Goal: Task Accomplishment & Management: Manage account settings

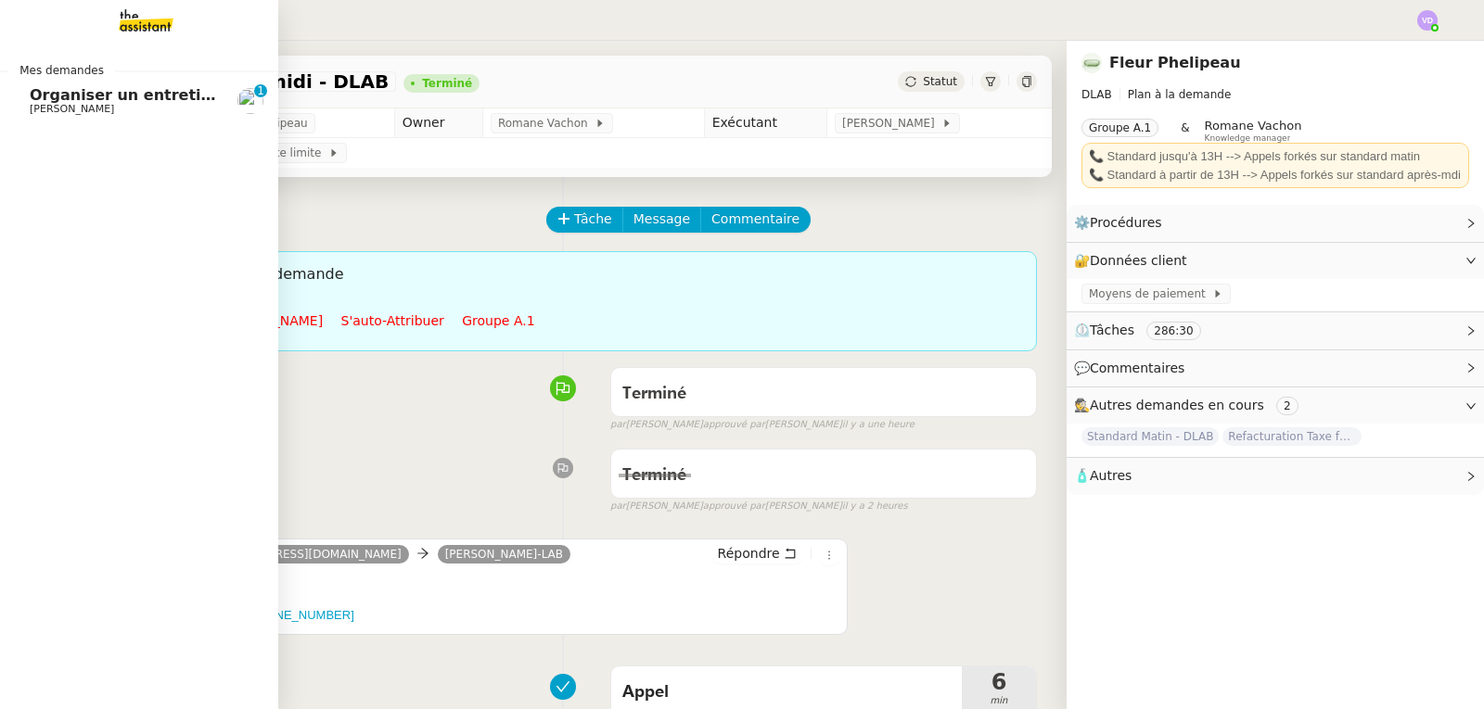
click at [78, 94] on span "Organiser un entretien téléphonique pour projet hôtelier" at bounding box center [269, 95] width 478 height 18
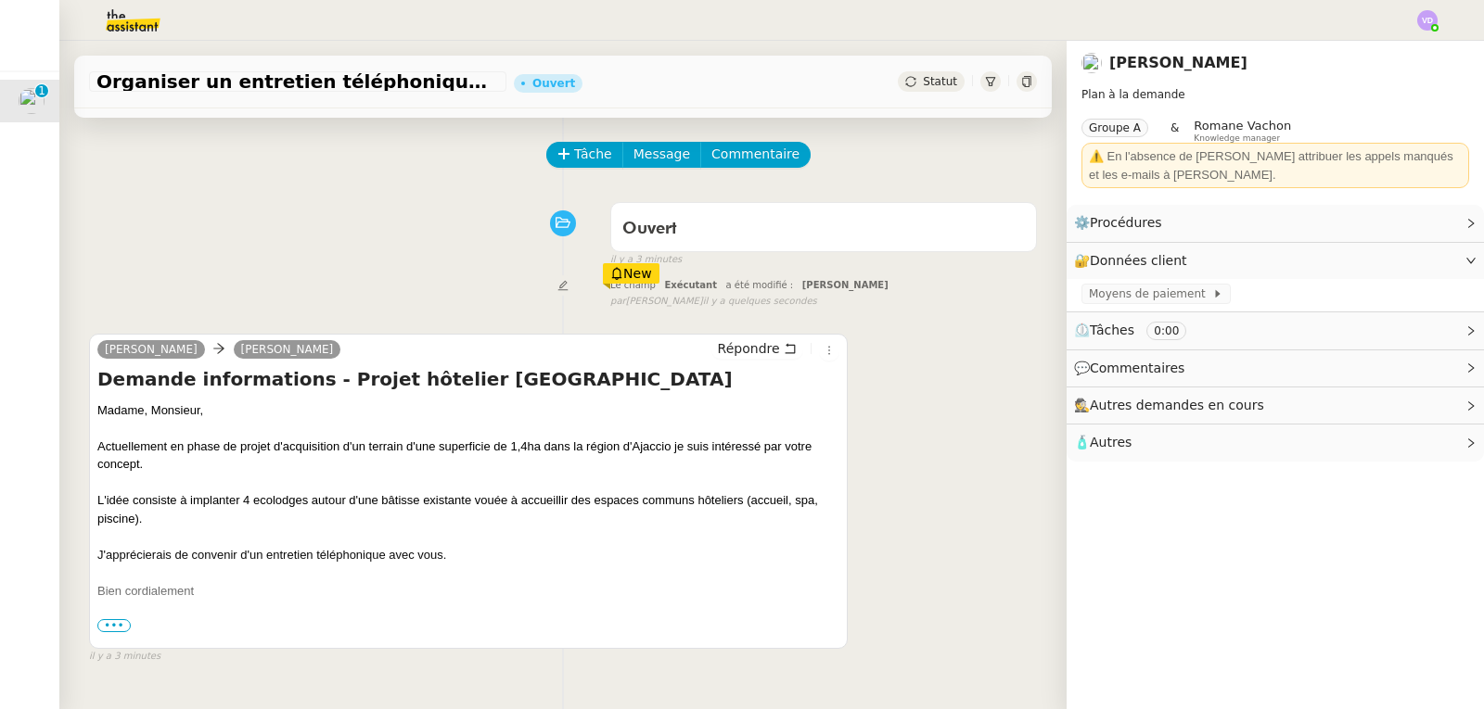
scroll to position [93, 0]
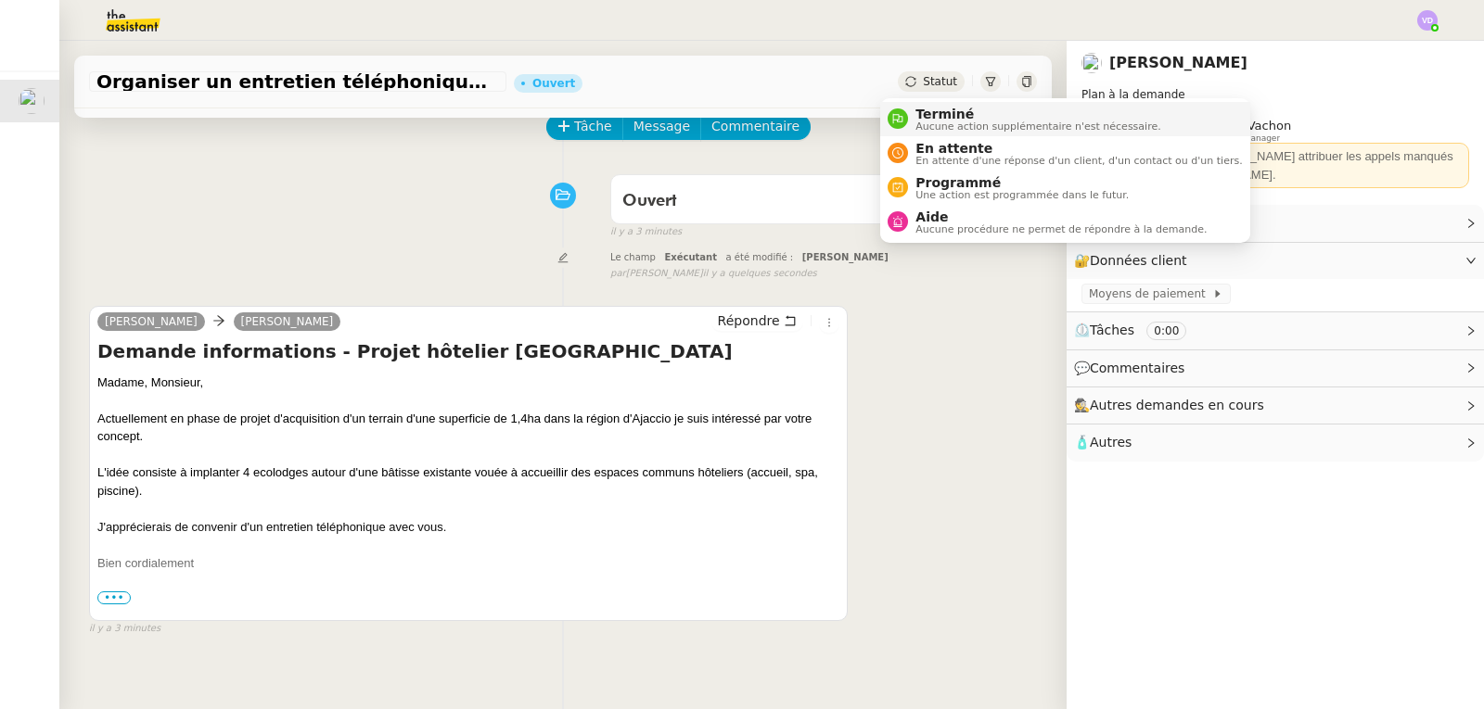
click at [935, 114] on span "Terminé" at bounding box center [1037, 114] width 245 height 15
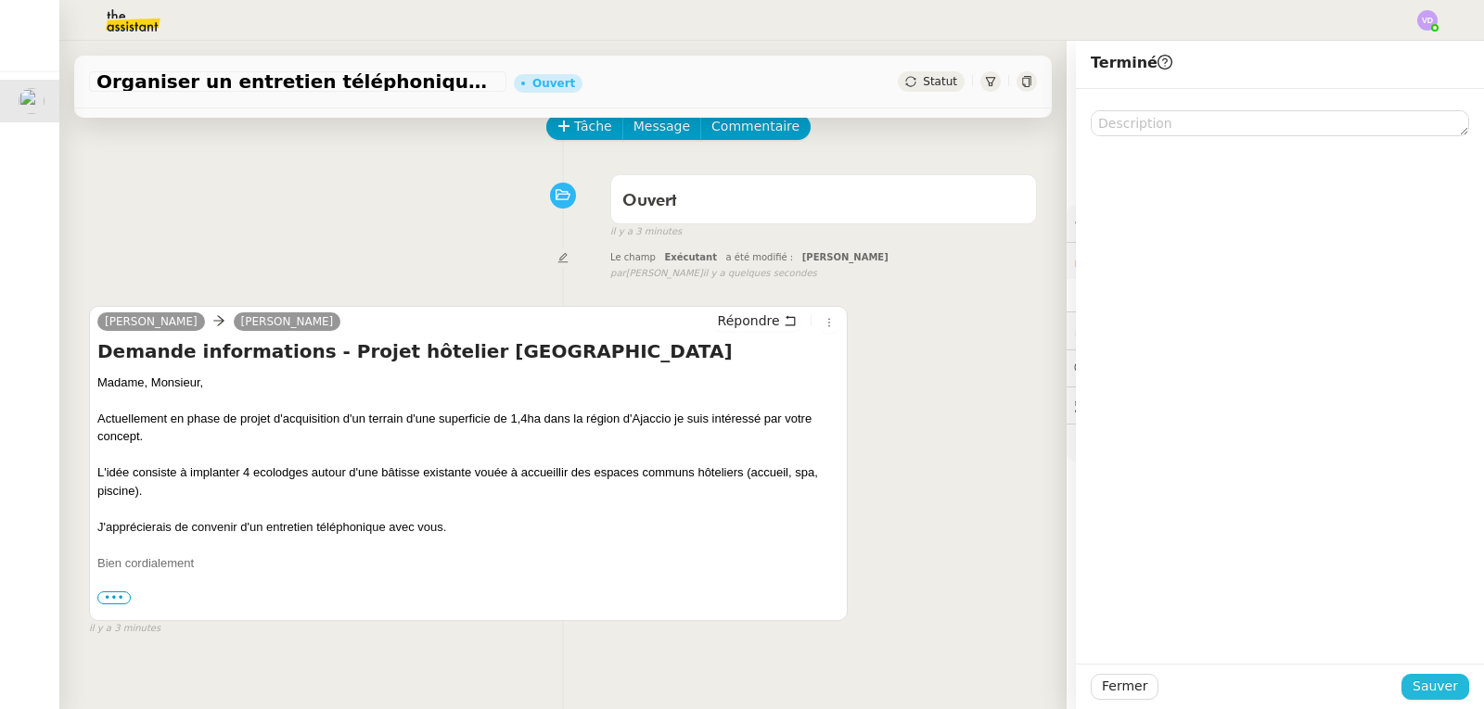
click at [1421, 685] on span "Sauver" at bounding box center [1434, 686] width 45 height 21
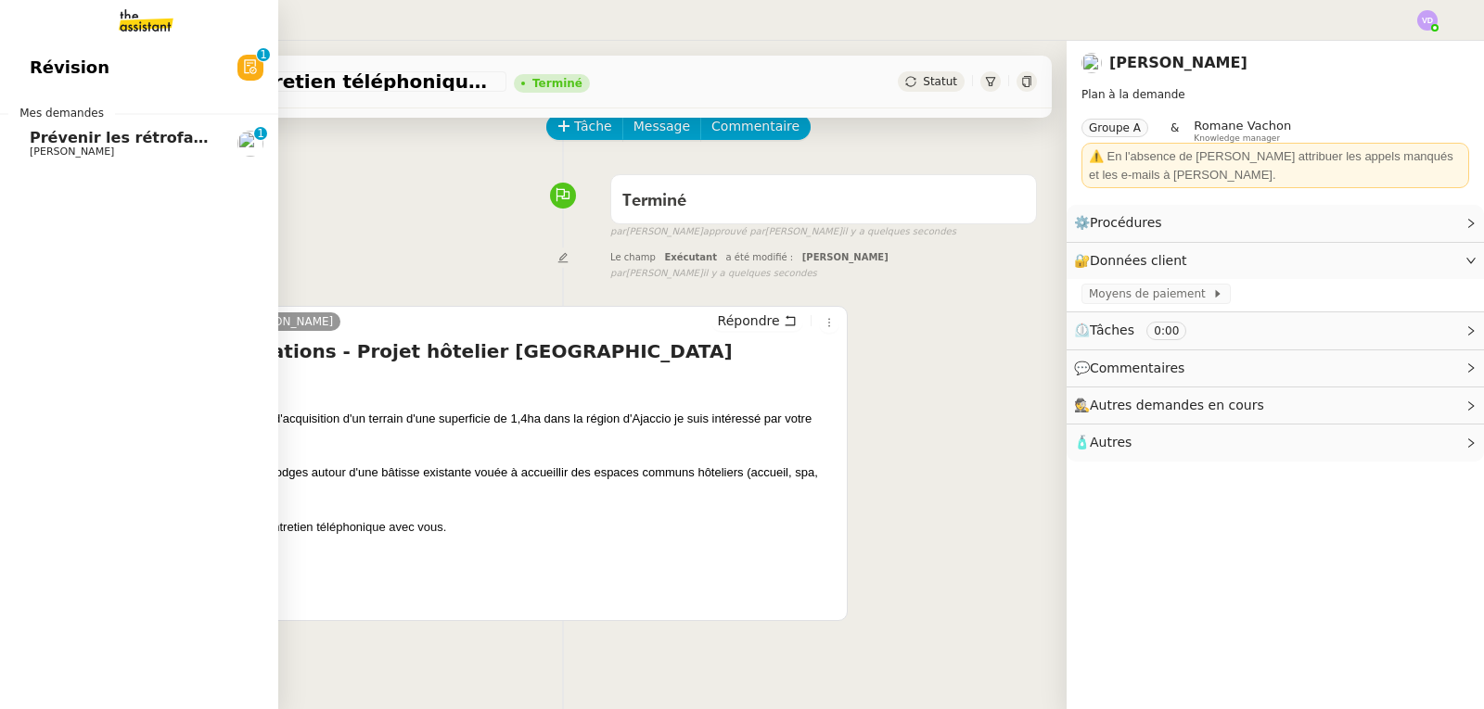
click at [75, 70] on span "Révision" at bounding box center [70, 68] width 80 height 28
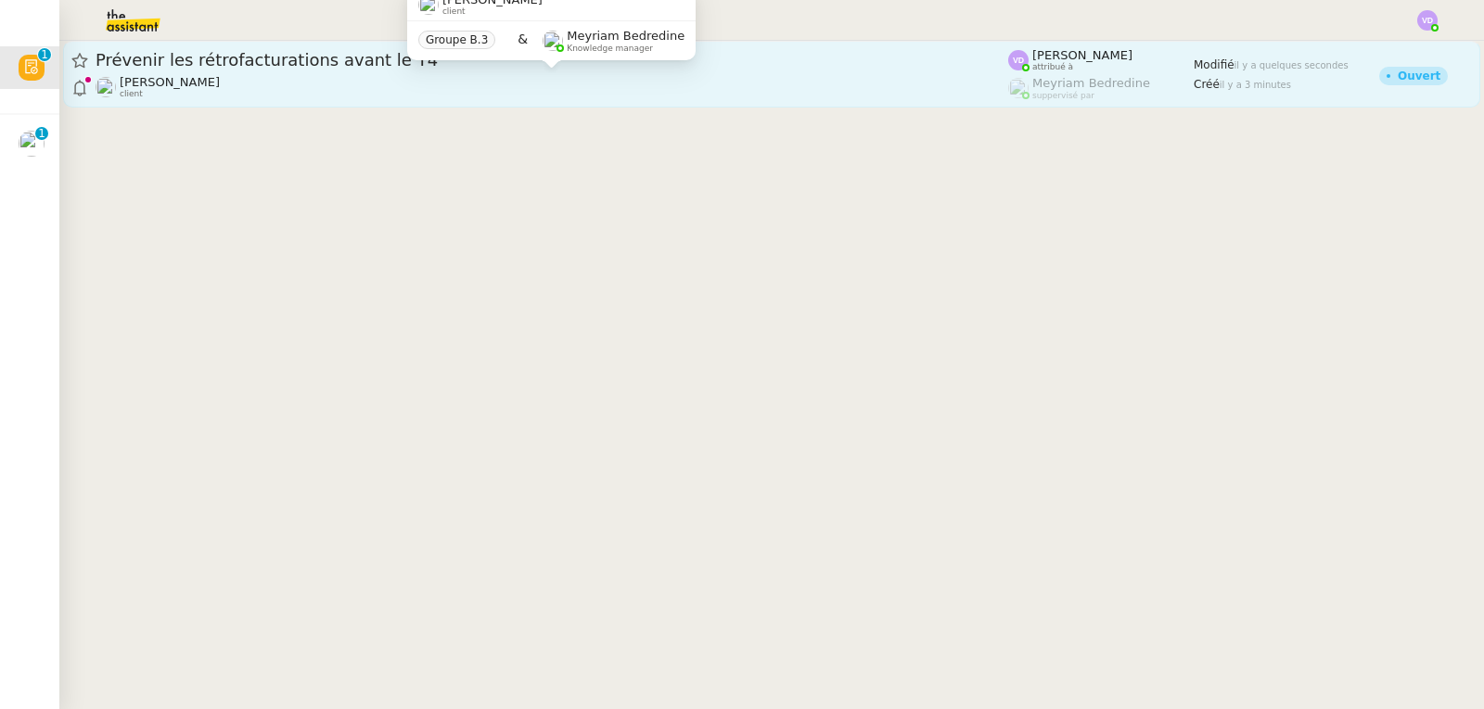
click at [476, 82] on div "[PERSON_NAME] client" at bounding box center [552, 87] width 912 height 24
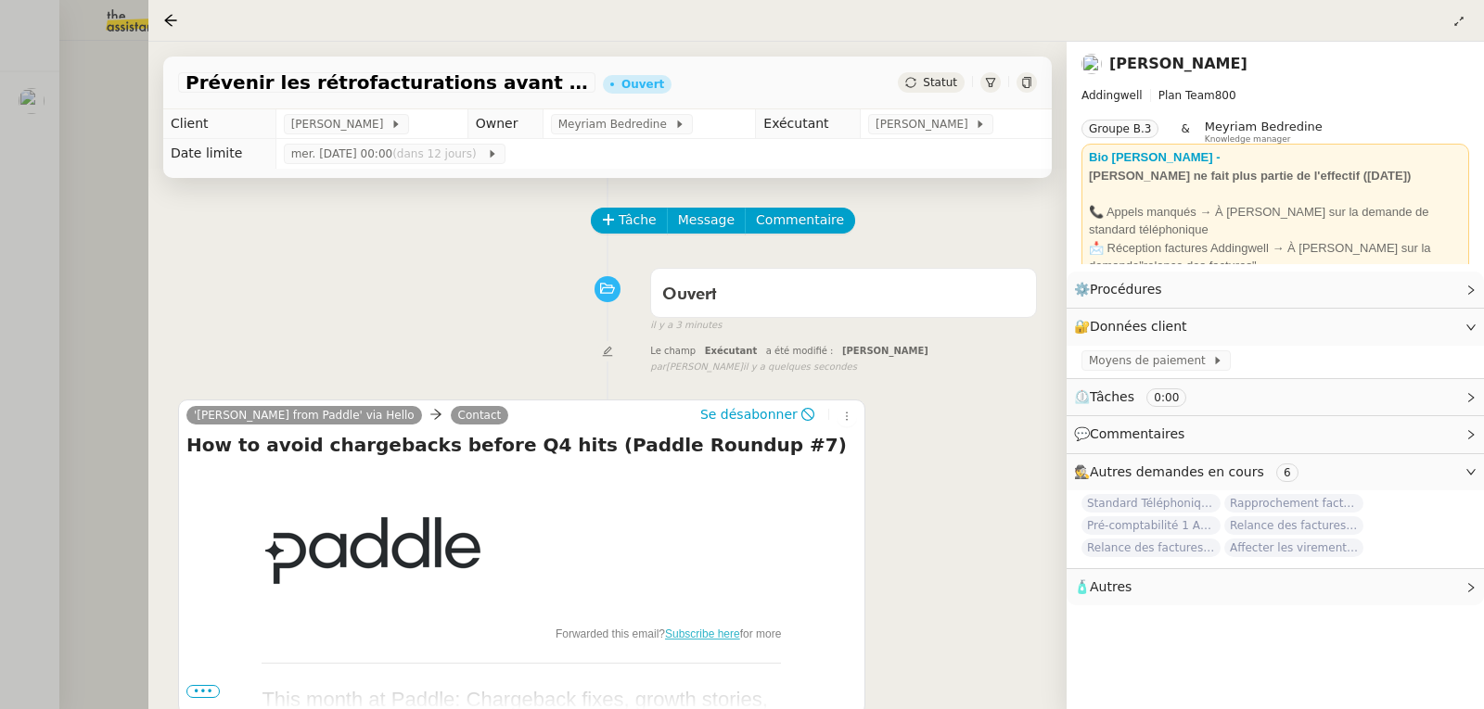
scroll to position [93, 0]
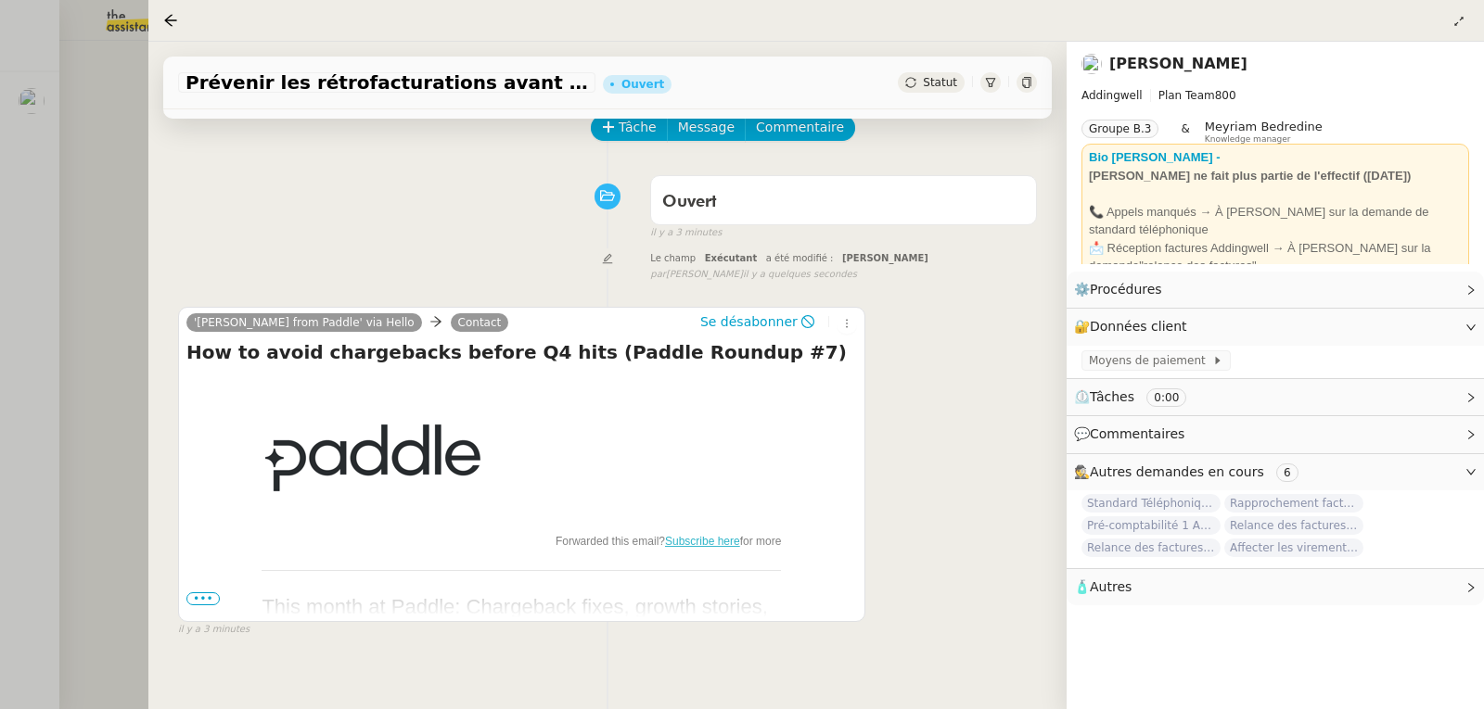
click at [90, 212] on div at bounding box center [742, 354] width 1484 height 709
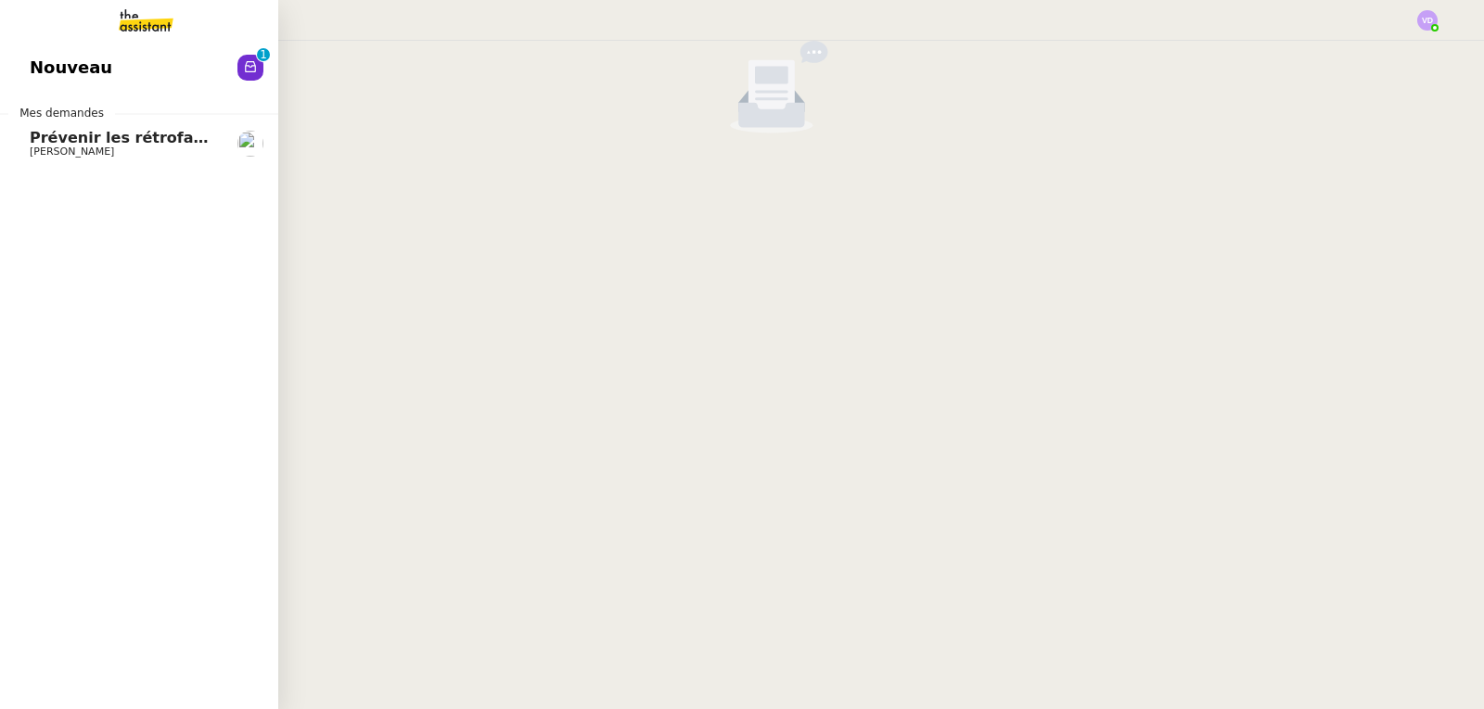
click at [54, 139] on span "Prévenir les rétrofacturations avant le T4" at bounding box center [204, 138] width 348 height 18
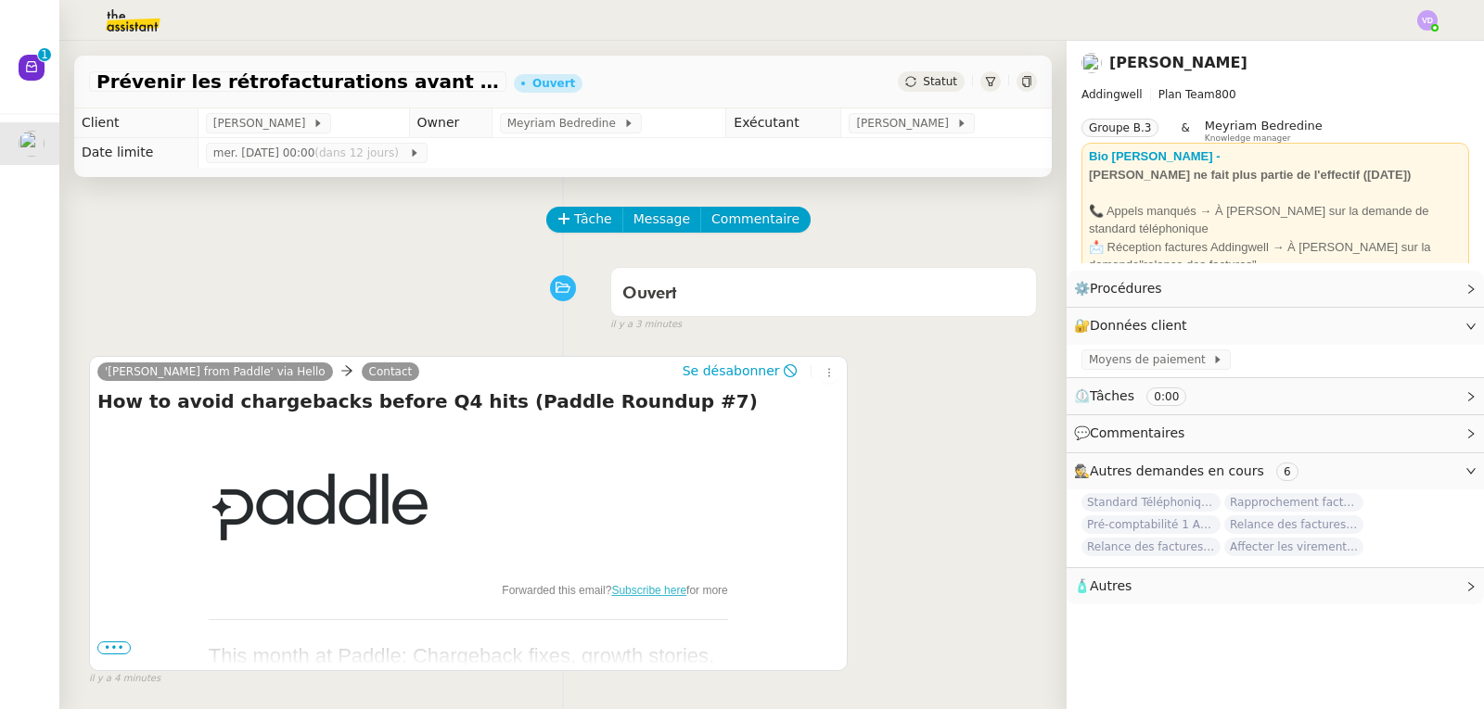
click at [923, 86] on span "Statut" at bounding box center [940, 81] width 34 height 13
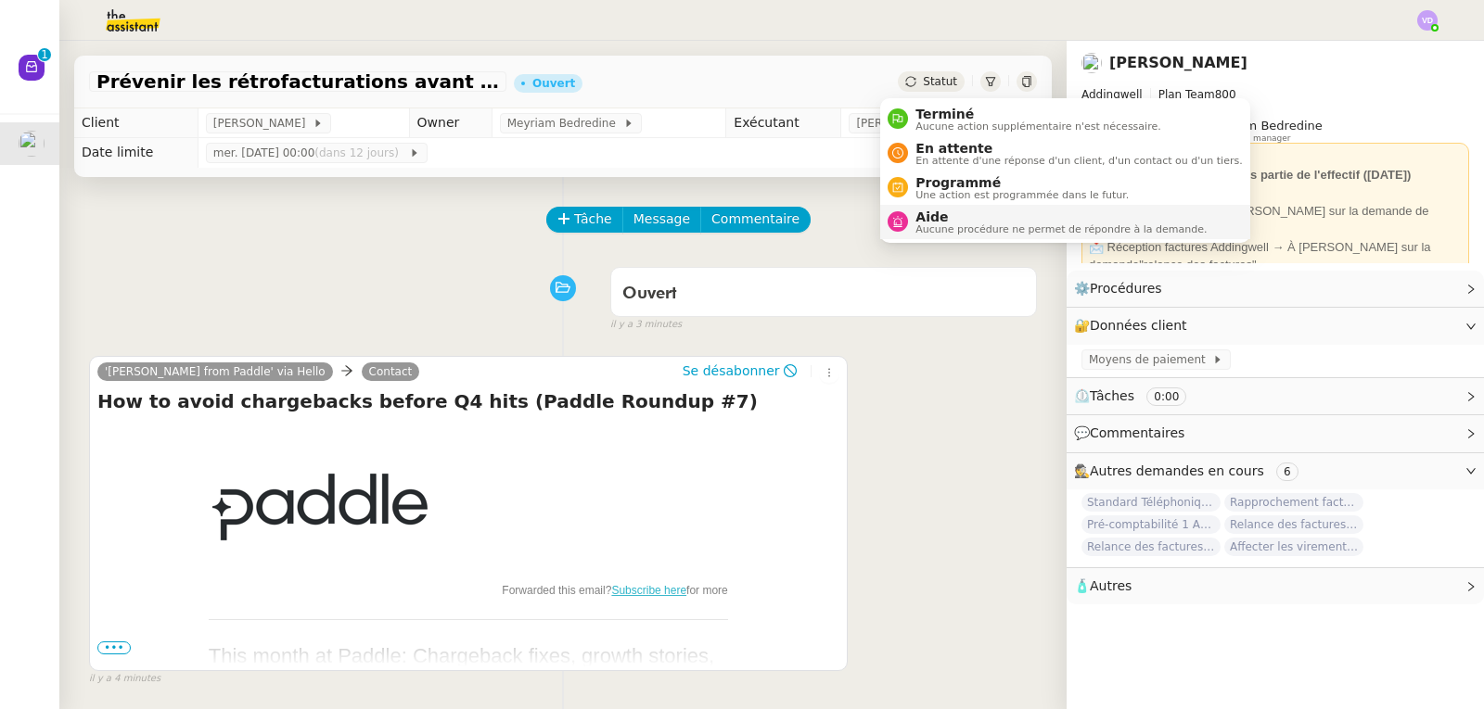
click at [946, 227] on span "Aucune procédure ne permet de répondre à la demande." at bounding box center [1060, 229] width 291 height 10
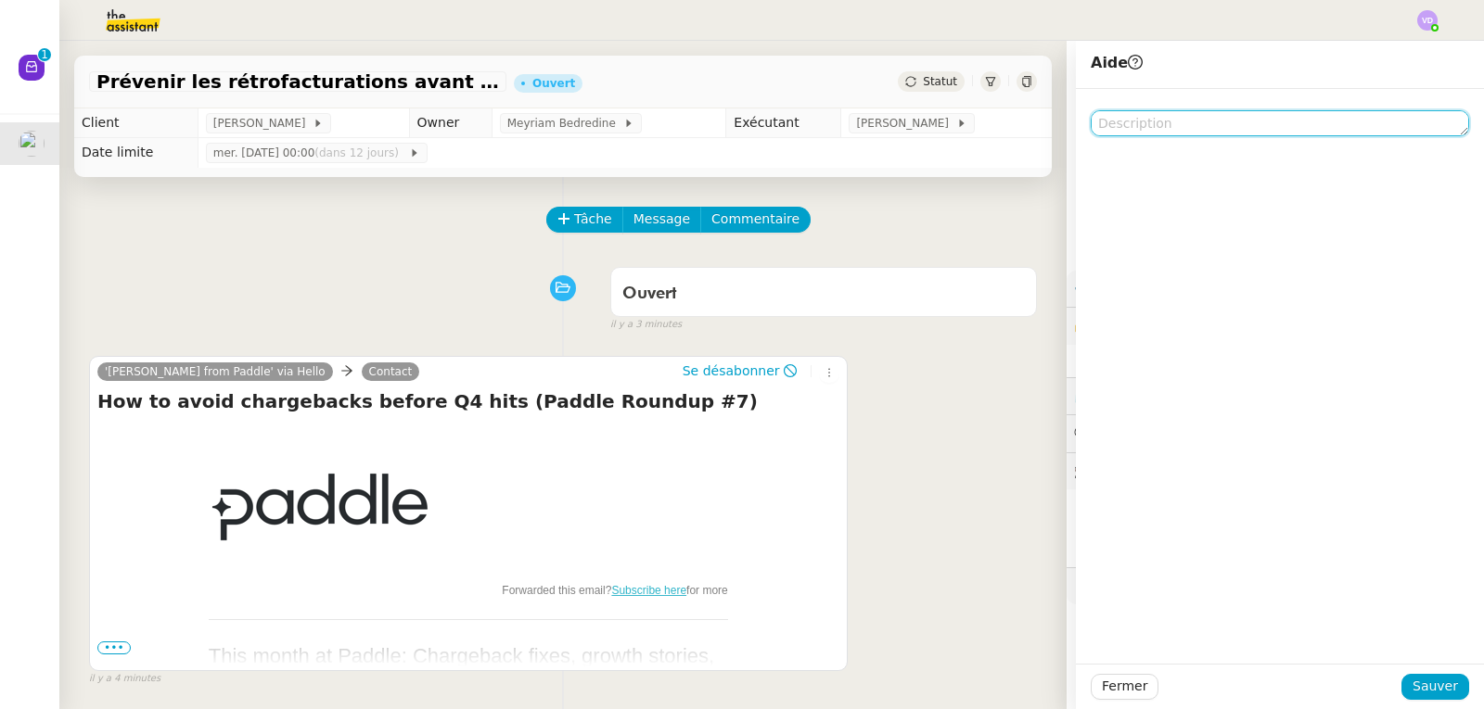
click at [1133, 126] on textarea at bounding box center [1279, 123] width 378 height 26
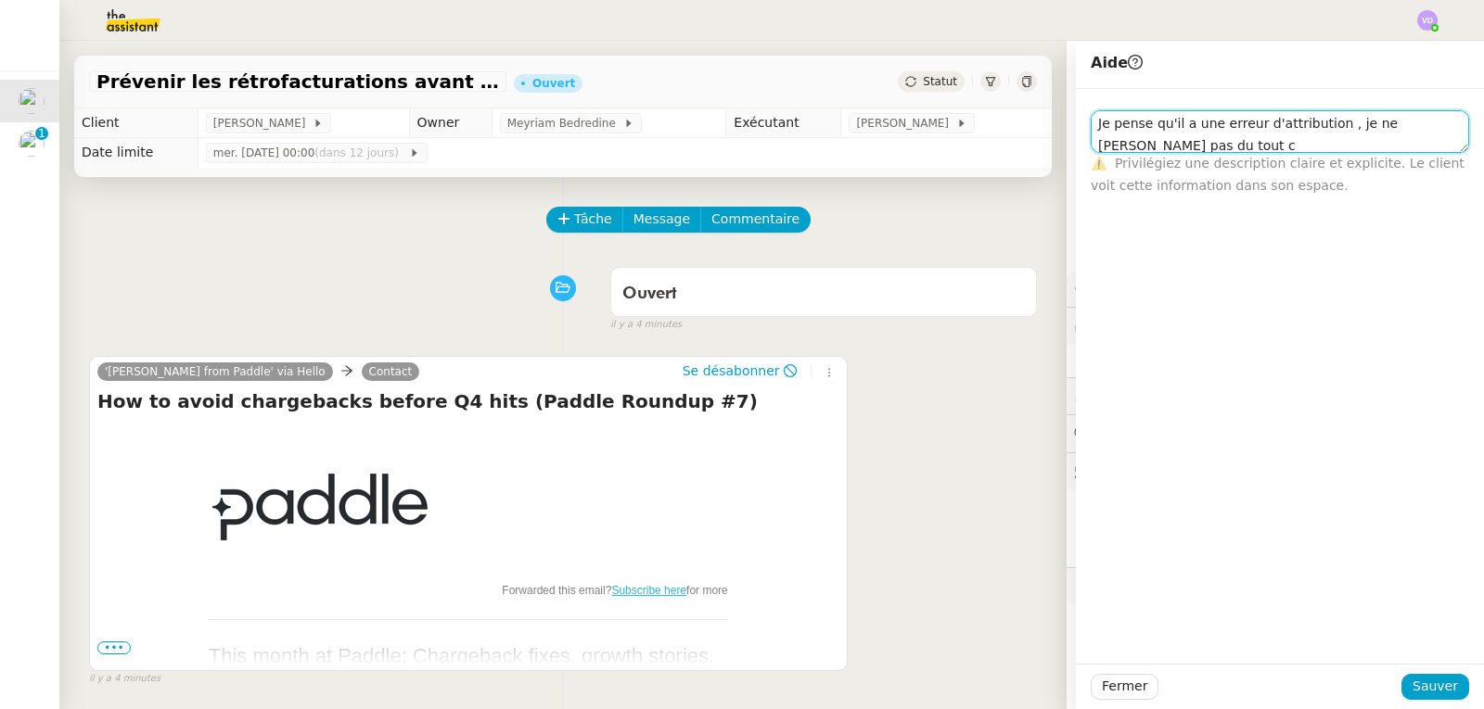
scroll to position [3, 0]
type textarea "Je pense qu'il a une erreur d'attribution , je ne [PERSON_NAME] pas du tout ce …"
click at [1434, 696] on span "Sauver" at bounding box center [1434, 686] width 45 height 21
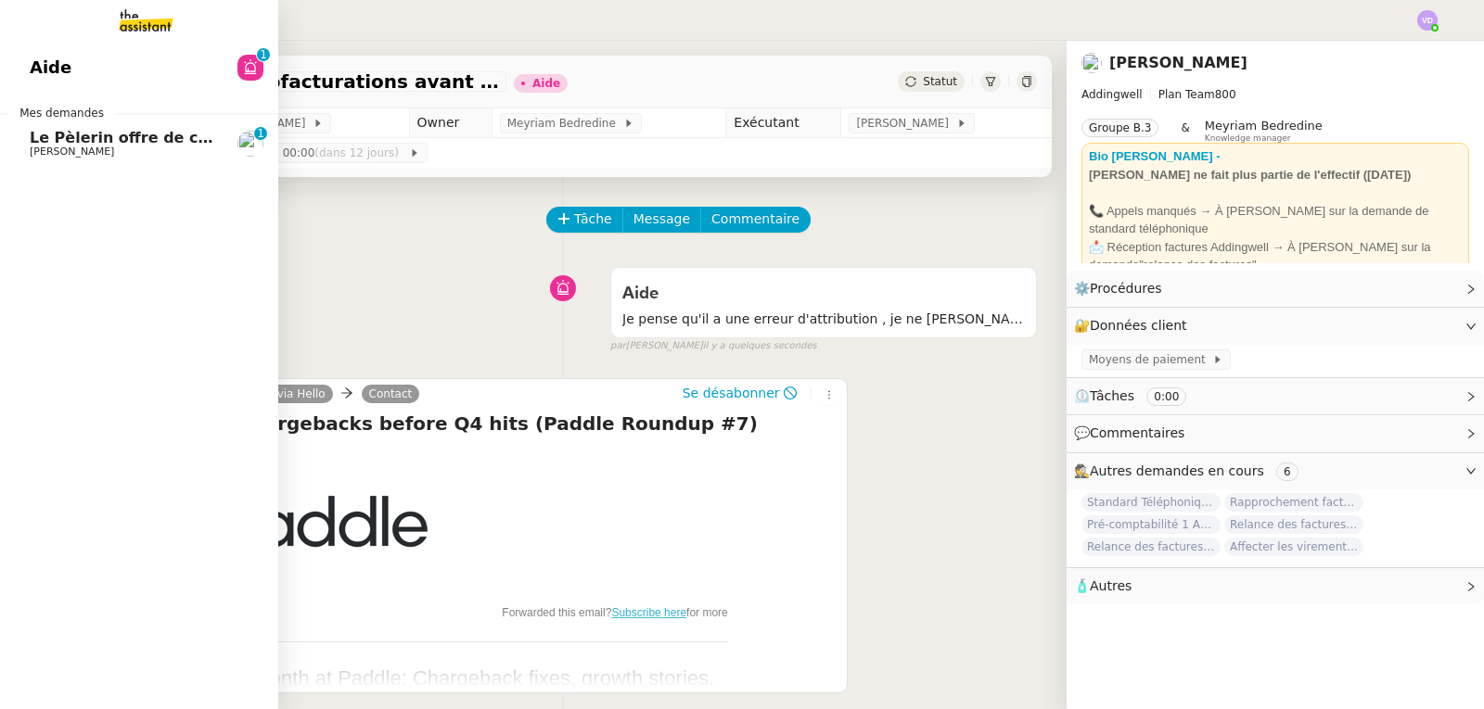
drag, startPoint x: 65, startPoint y: 154, endPoint x: 116, endPoint y: 163, distance: 51.8
click at [65, 154] on span "[PERSON_NAME]" at bounding box center [72, 152] width 84 height 12
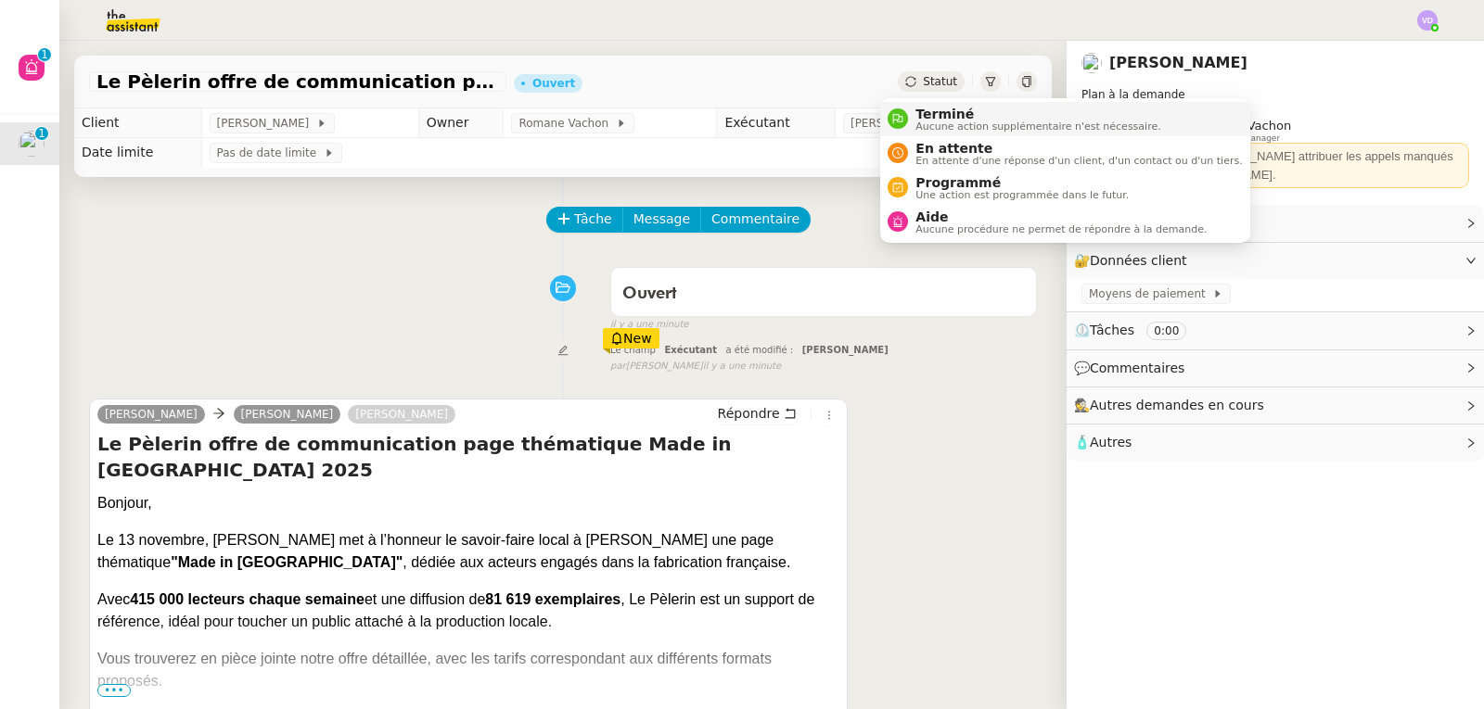
click at [925, 121] on span "Aucune action supplémentaire n'est nécessaire." at bounding box center [1037, 126] width 245 height 10
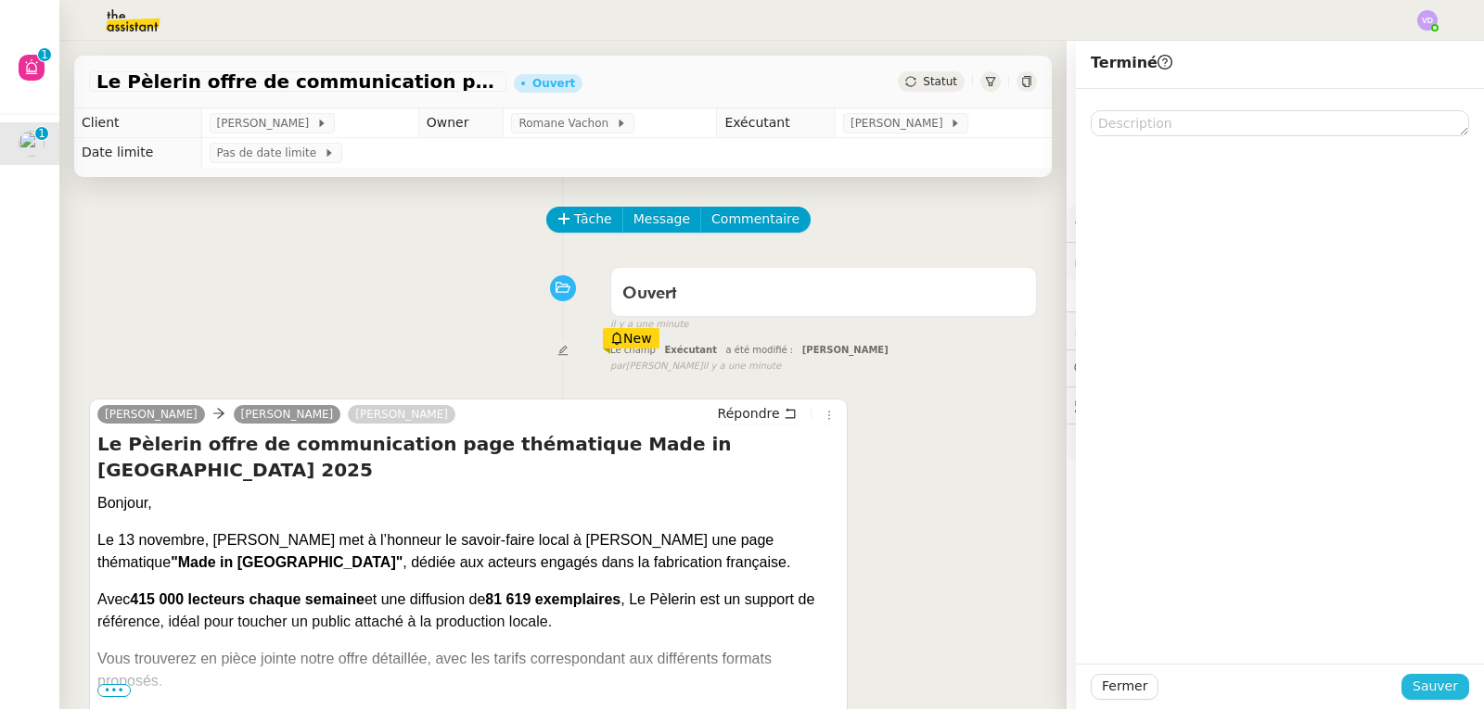
click at [1412, 692] on span "Sauver" at bounding box center [1434, 686] width 45 height 21
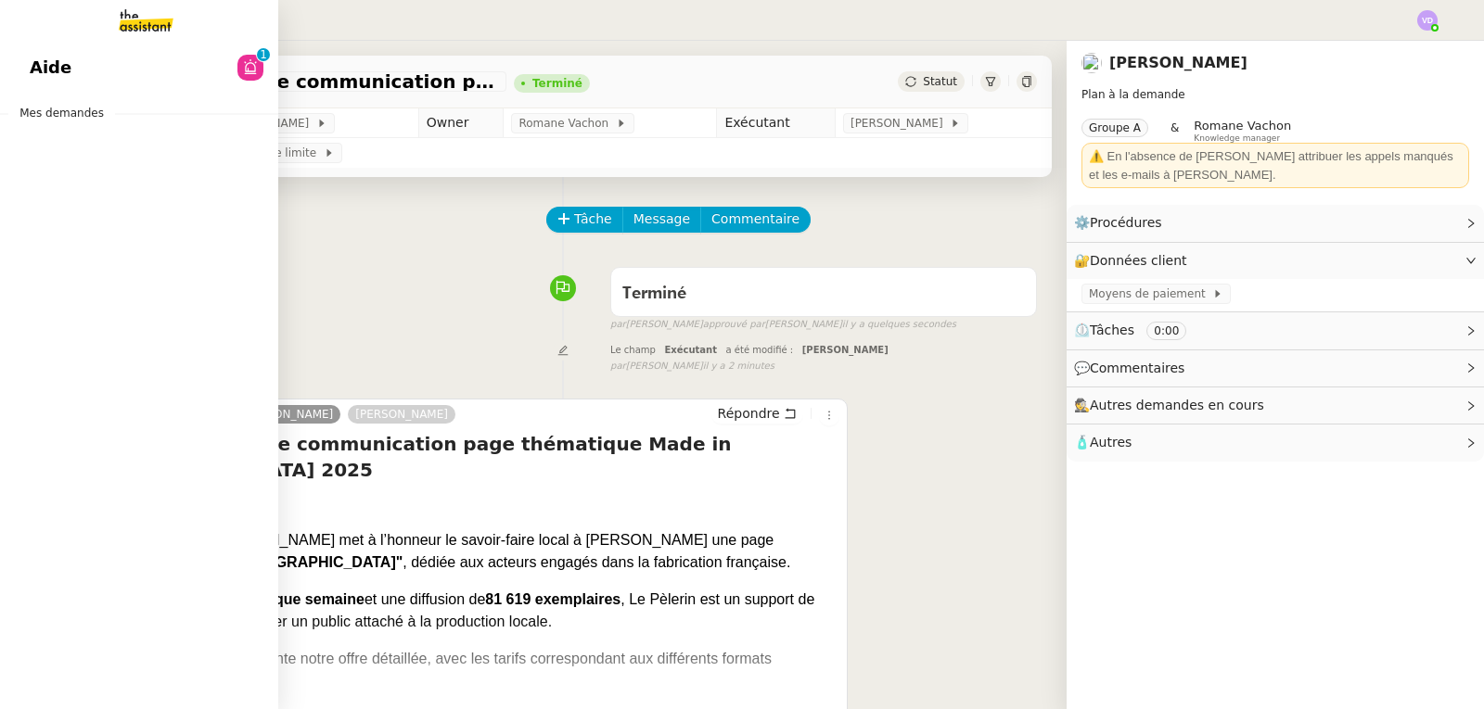
click at [63, 80] on span "Aide" at bounding box center [51, 68] width 42 height 28
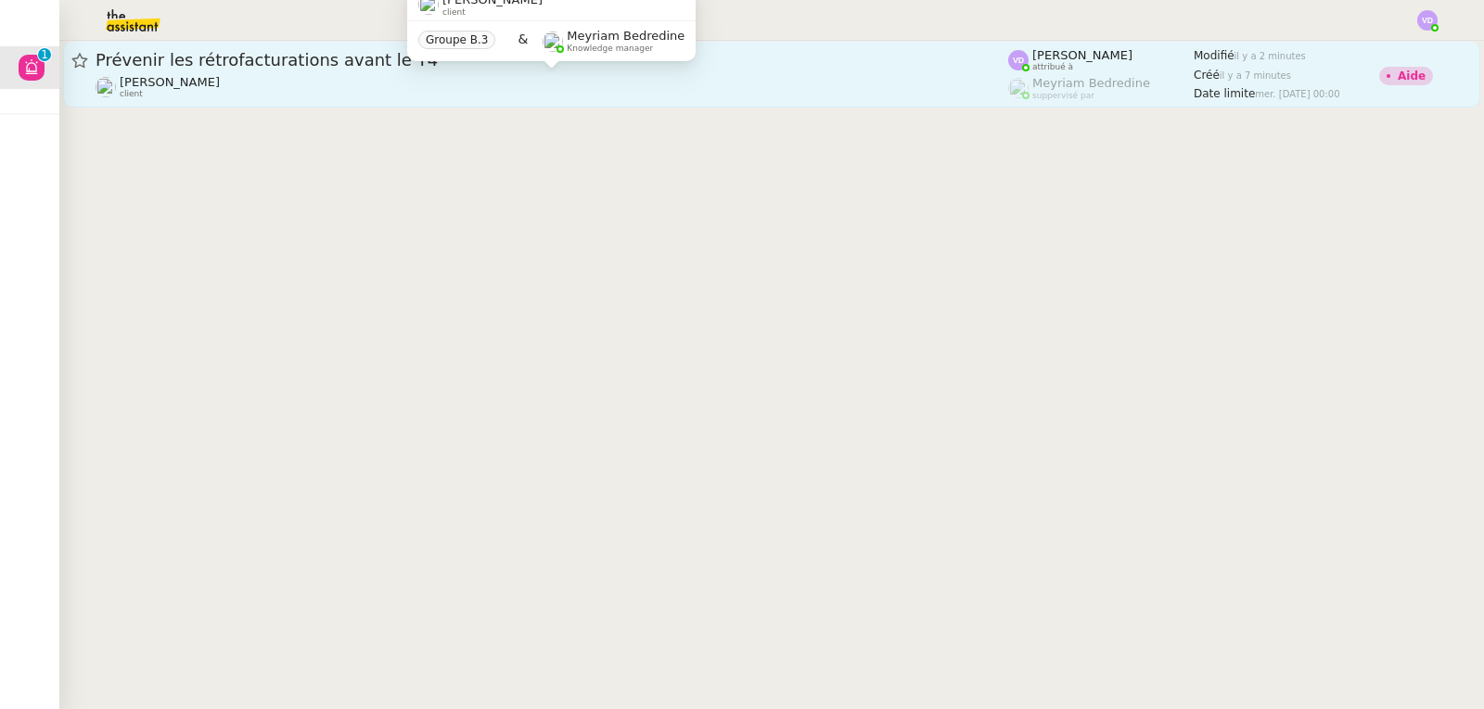
click at [307, 83] on div "[PERSON_NAME] client" at bounding box center [552, 87] width 912 height 24
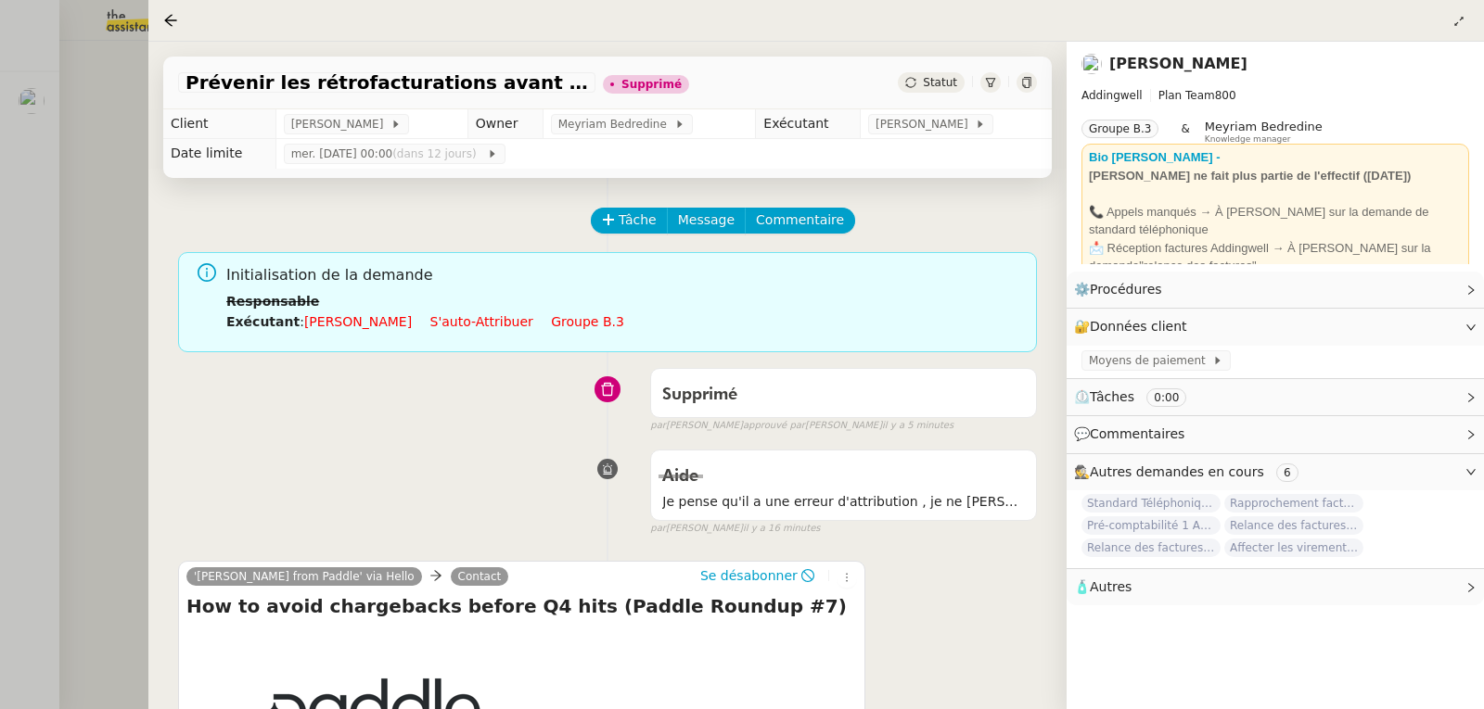
click at [61, 284] on div at bounding box center [742, 354] width 1484 height 709
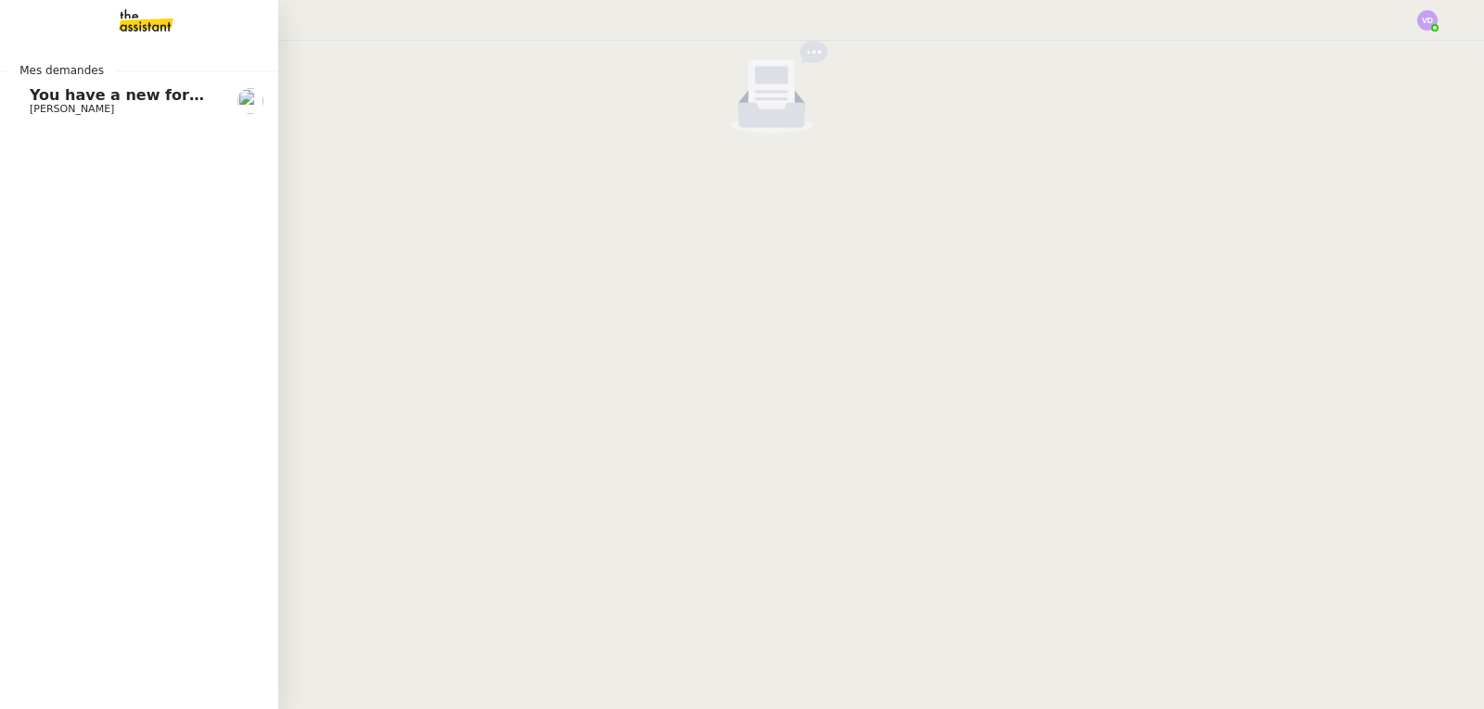
click at [89, 98] on span "You have a new form submission on your Webflow site!" at bounding box center [261, 95] width 463 height 18
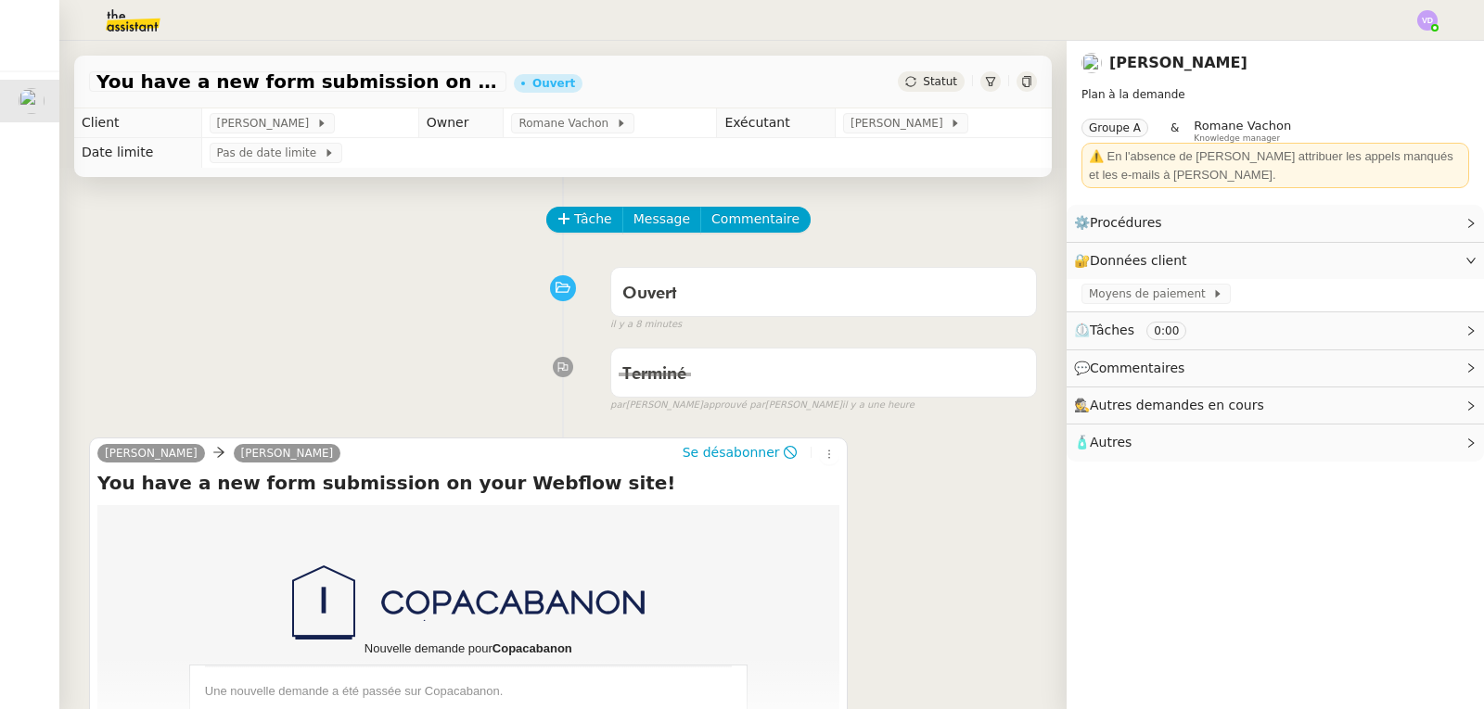
scroll to position [278, 0]
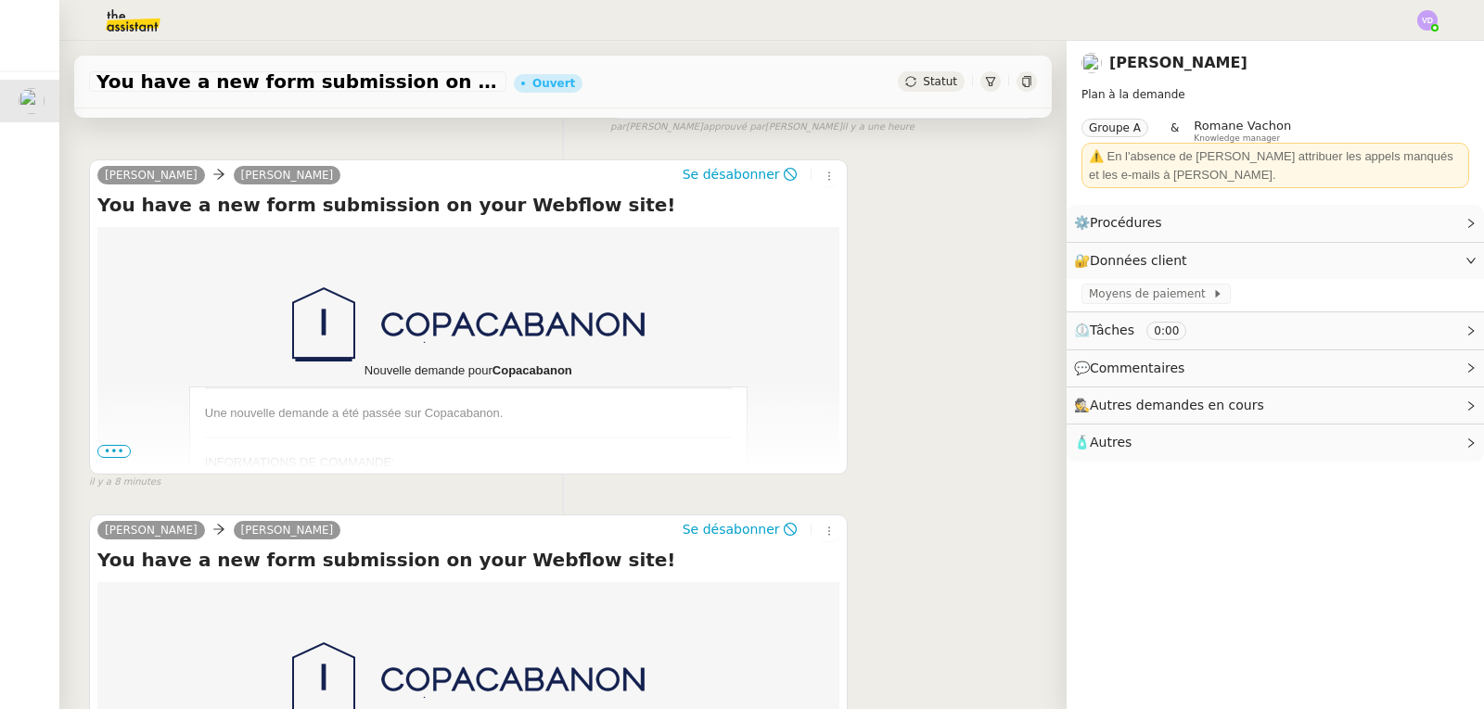
click at [121, 455] on span "•••" at bounding box center [113, 451] width 33 height 13
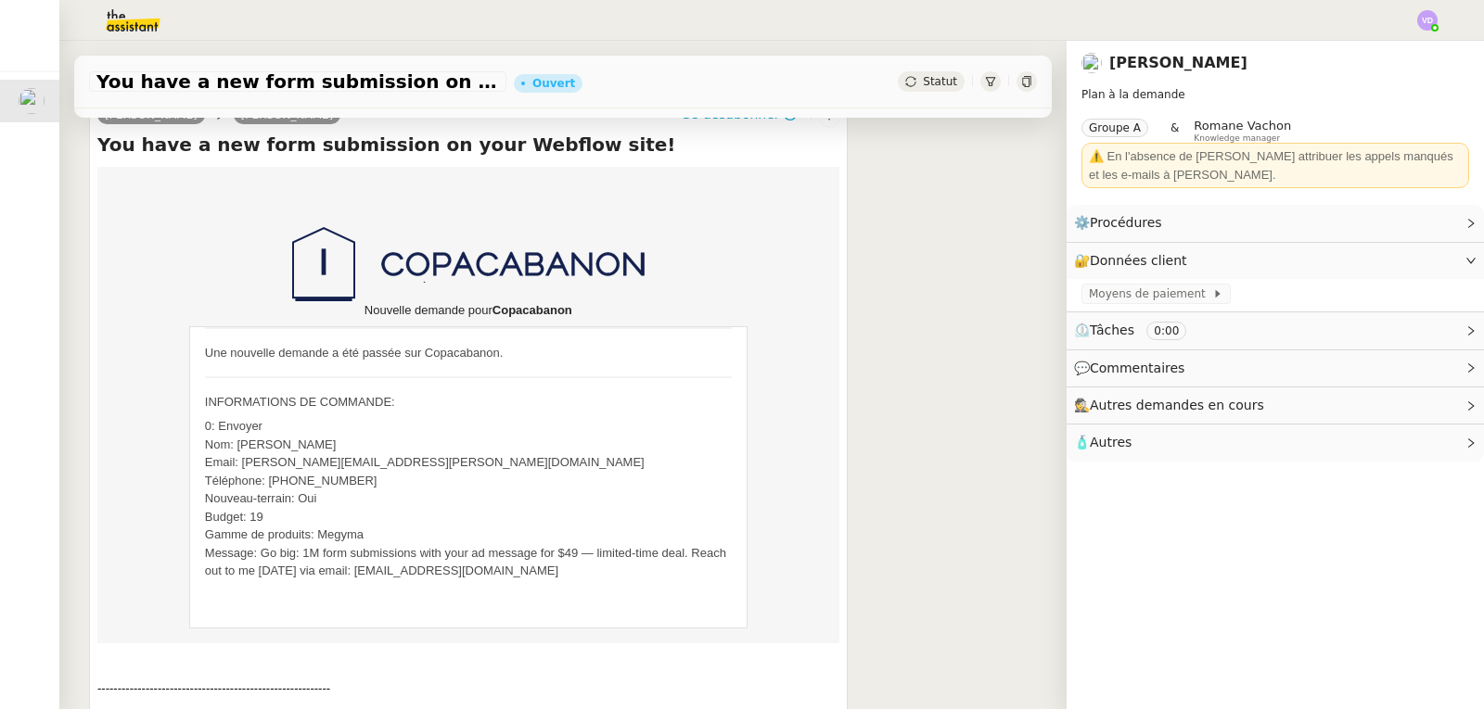
scroll to position [371, 0]
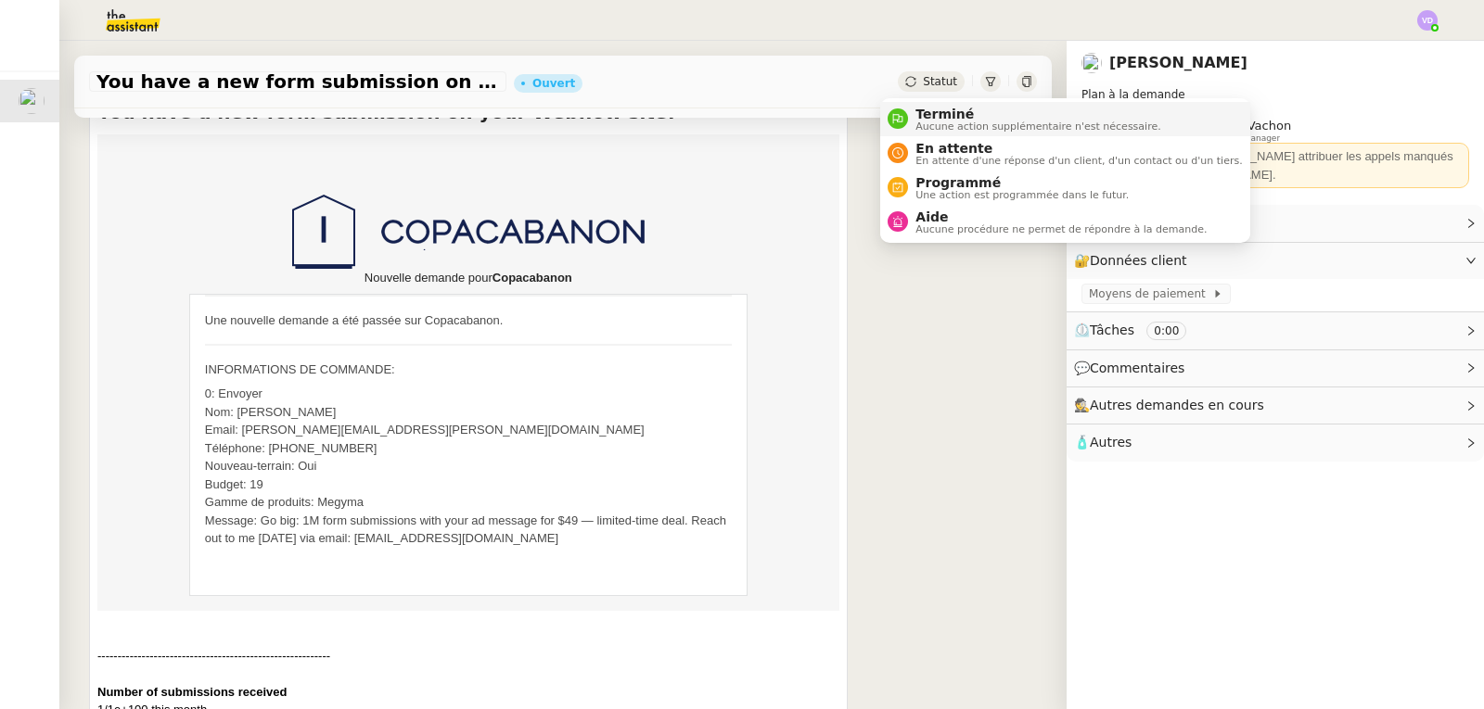
click at [925, 108] on span "Terminé" at bounding box center [1037, 114] width 245 height 15
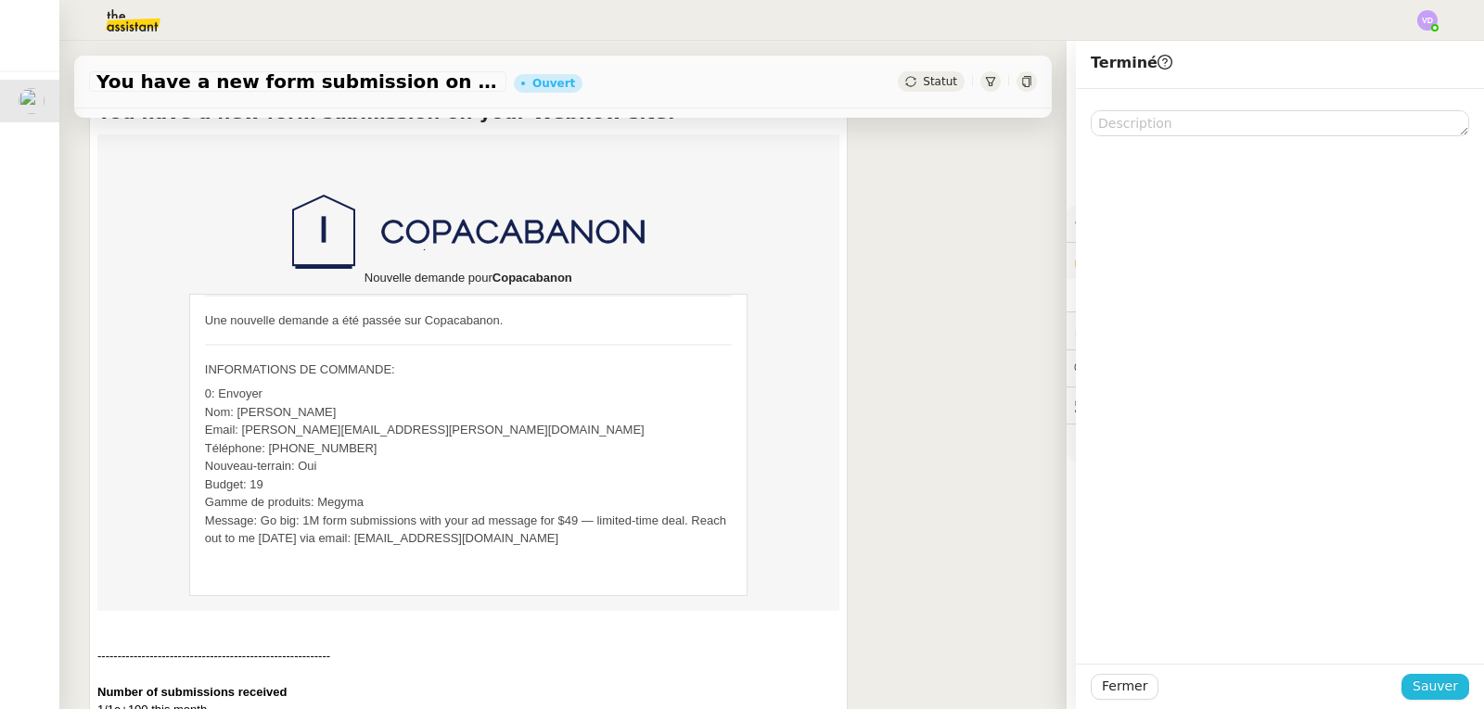
click at [1422, 692] on span "Sauver" at bounding box center [1434, 686] width 45 height 21
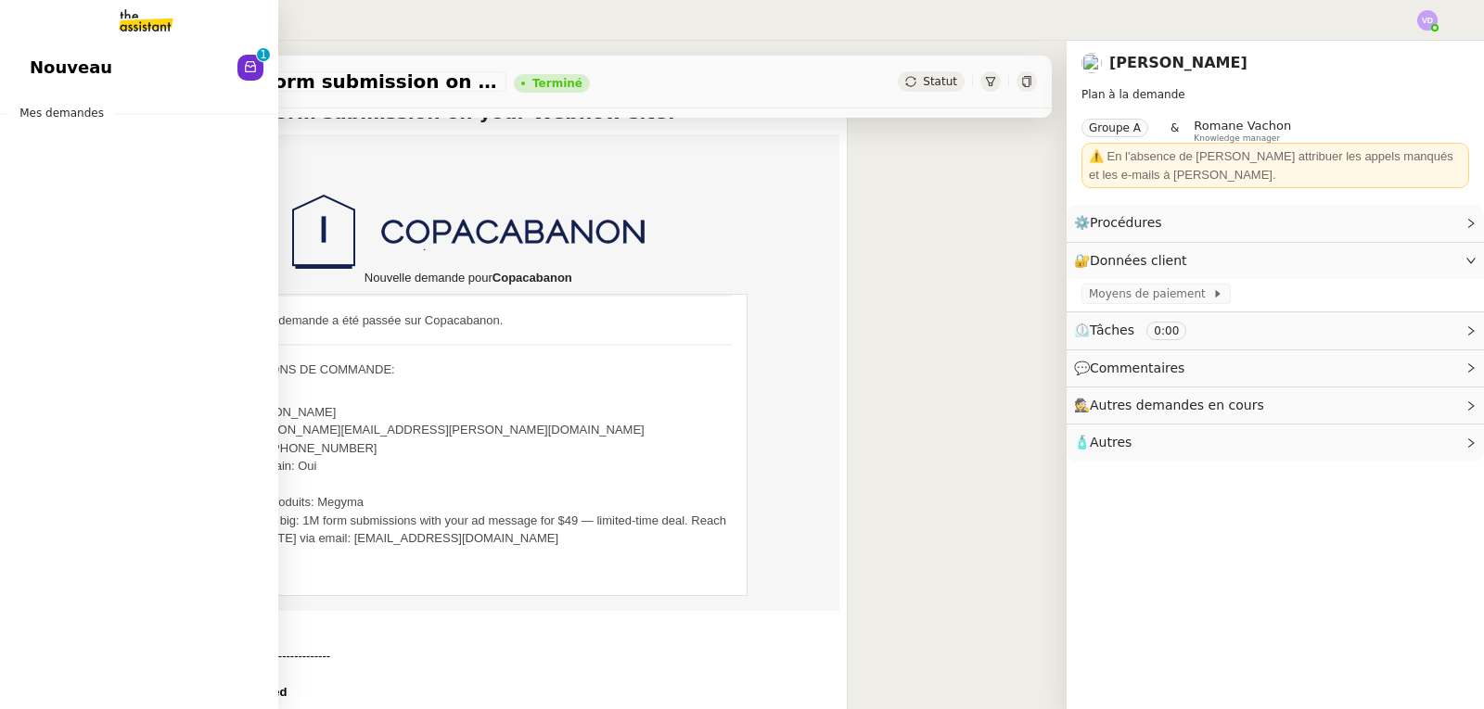
click at [58, 79] on span "Nouveau" at bounding box center [71, 68] width 83 height 28
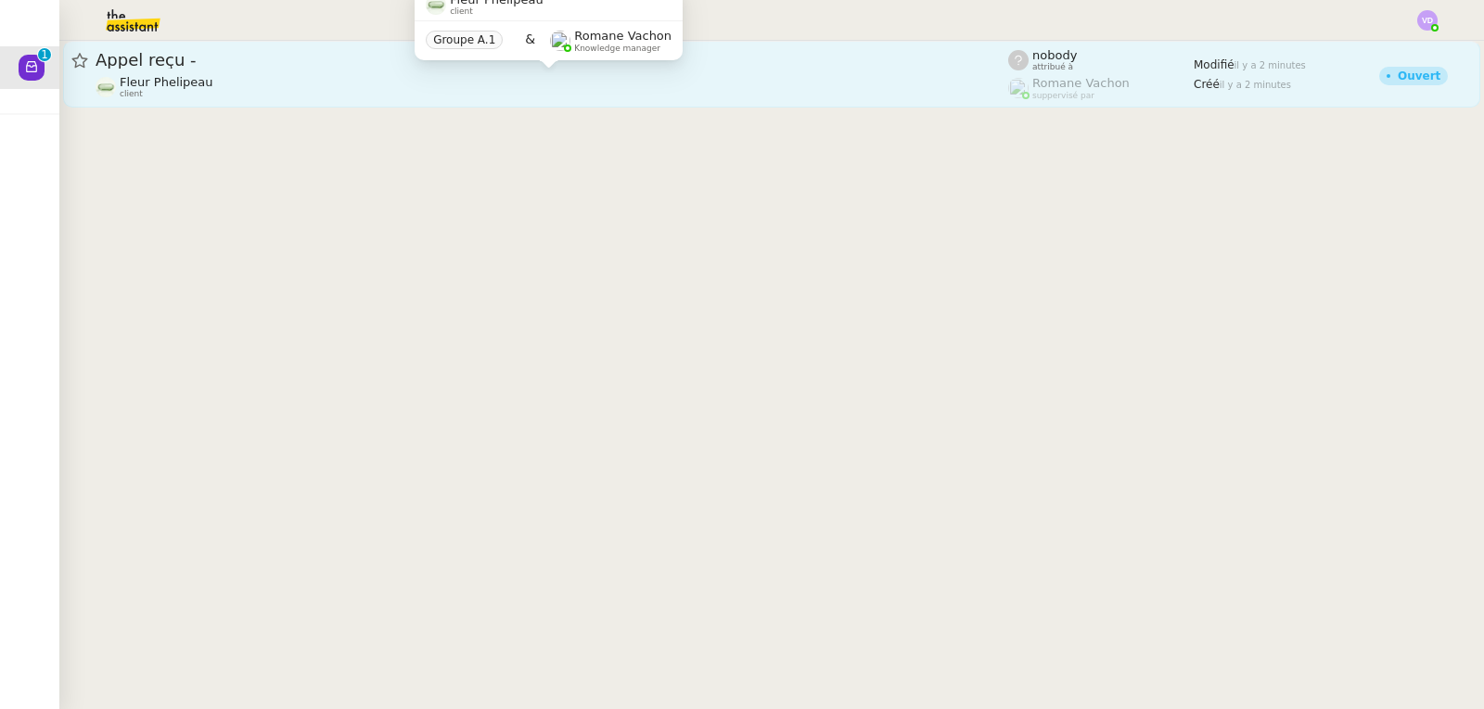
click at [295, 78] on div "Fleur Phelipeau client" at bounding box center [552, 87] width 912 height 24
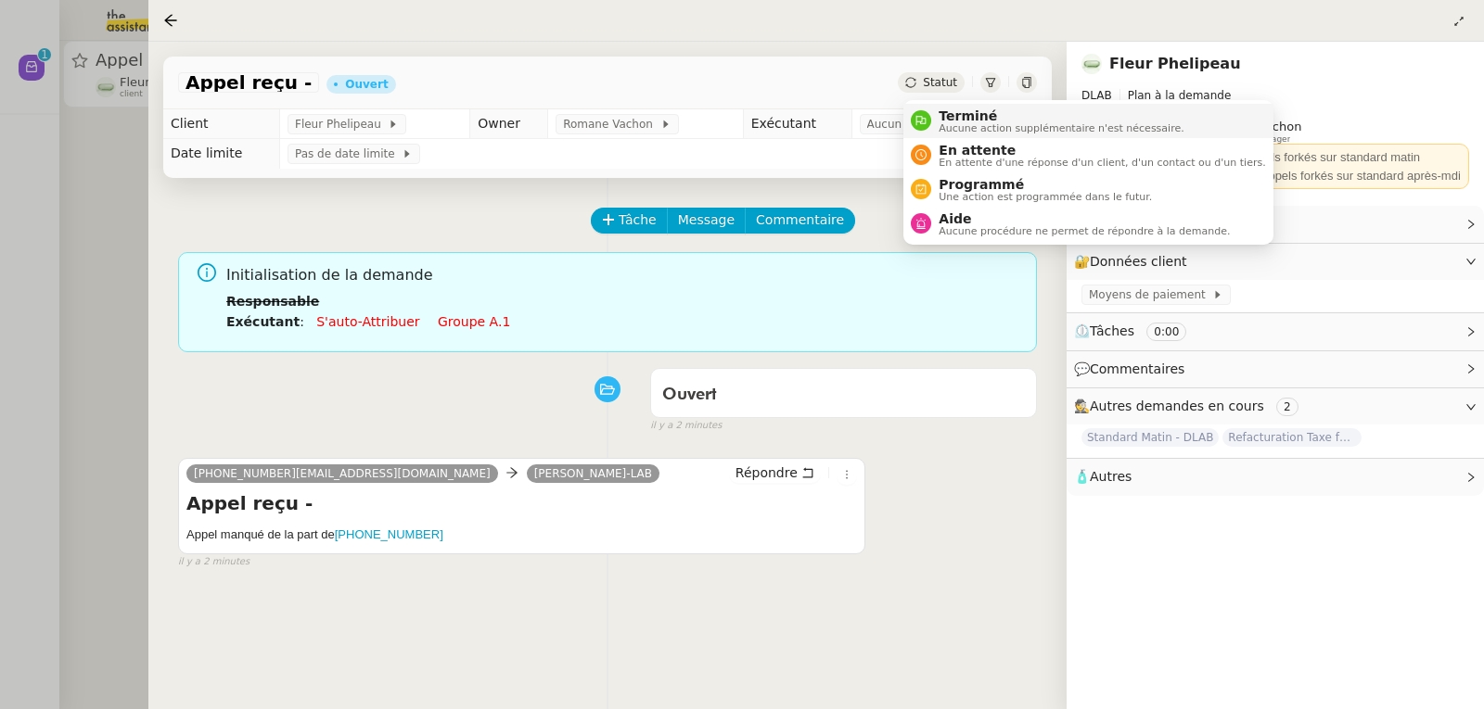
click at [950, 108] on span "Terminé" at bounding box center [1060, 115] width 245 height 15
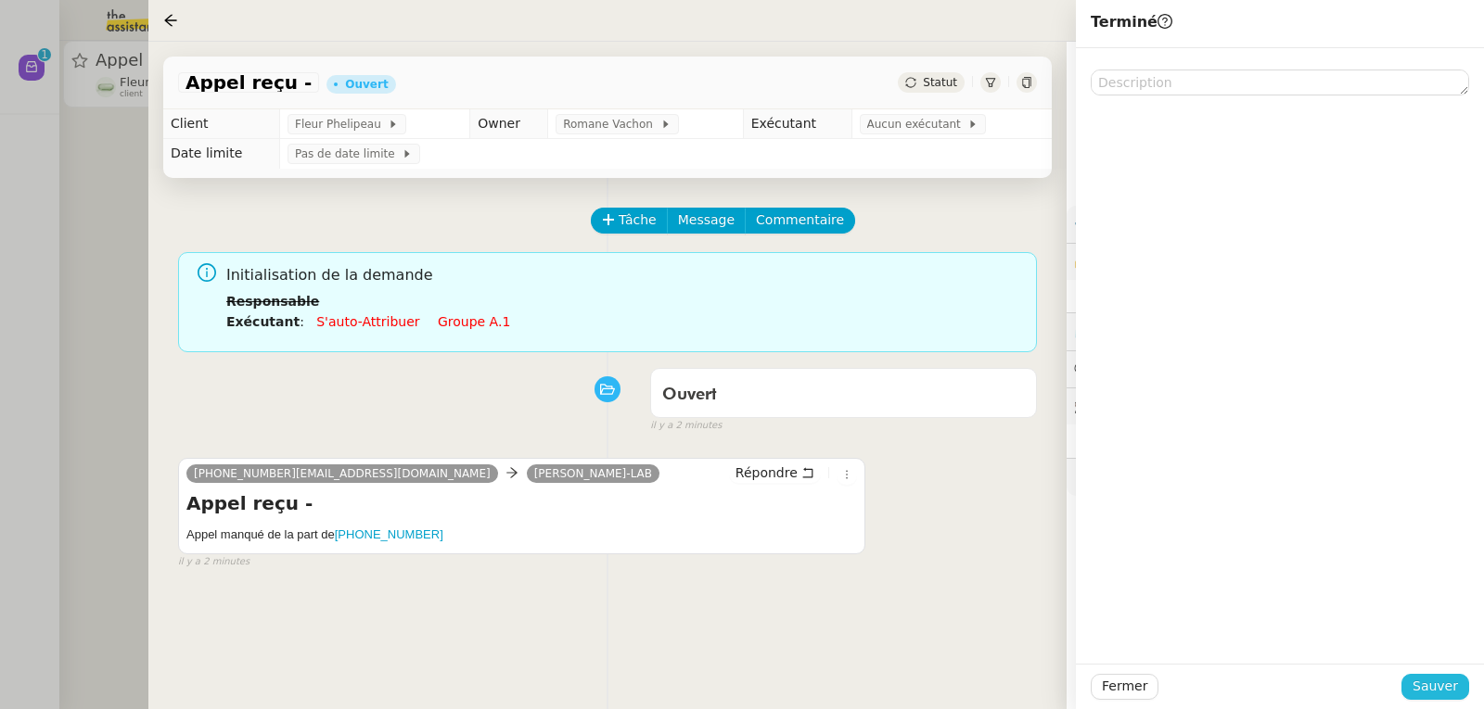
click at [1440, 680] on span "Sauver" at bounding box center [1434, 686] width 45 height 21
